Goal: Entertainment & Leisure: Consume media (video, audio)

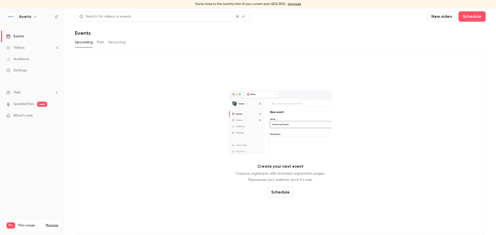
click at [99, 43] on button "Past" at bounding box center [100, 42] width 7 height 8
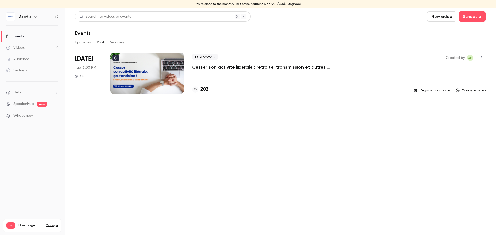
click at [226, 68] on p "Cesser son activité libérale : retraite, transmission et autres formalités... ç…" at bounding box center [269, 67] width 155 height 6
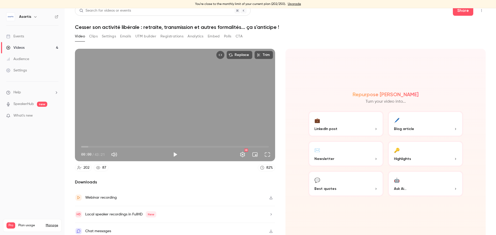
scroll to position [9, 0]
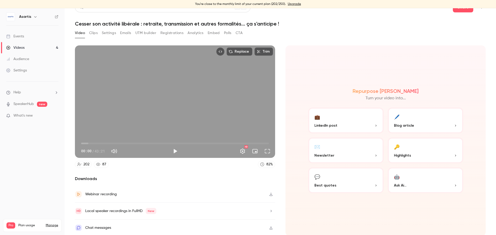
click at [269, 194] on icon "button" at bounding box center [271, 195] width 4 height 4
